Goal: Transaction & Acquisition: Purchase product/service

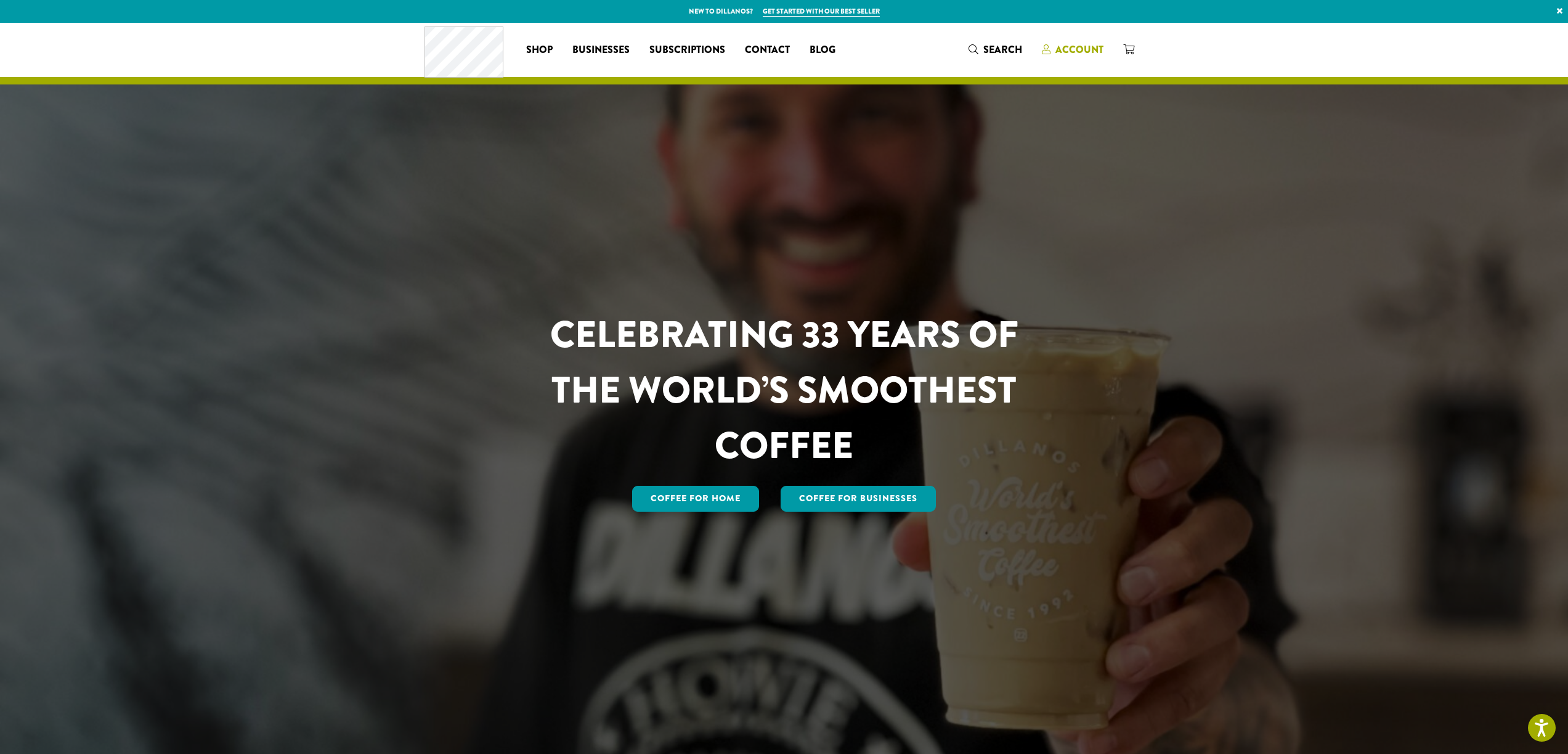
click at [1070, 46] on span "Account" at bounding box center [1079, 49] width 48 height 14
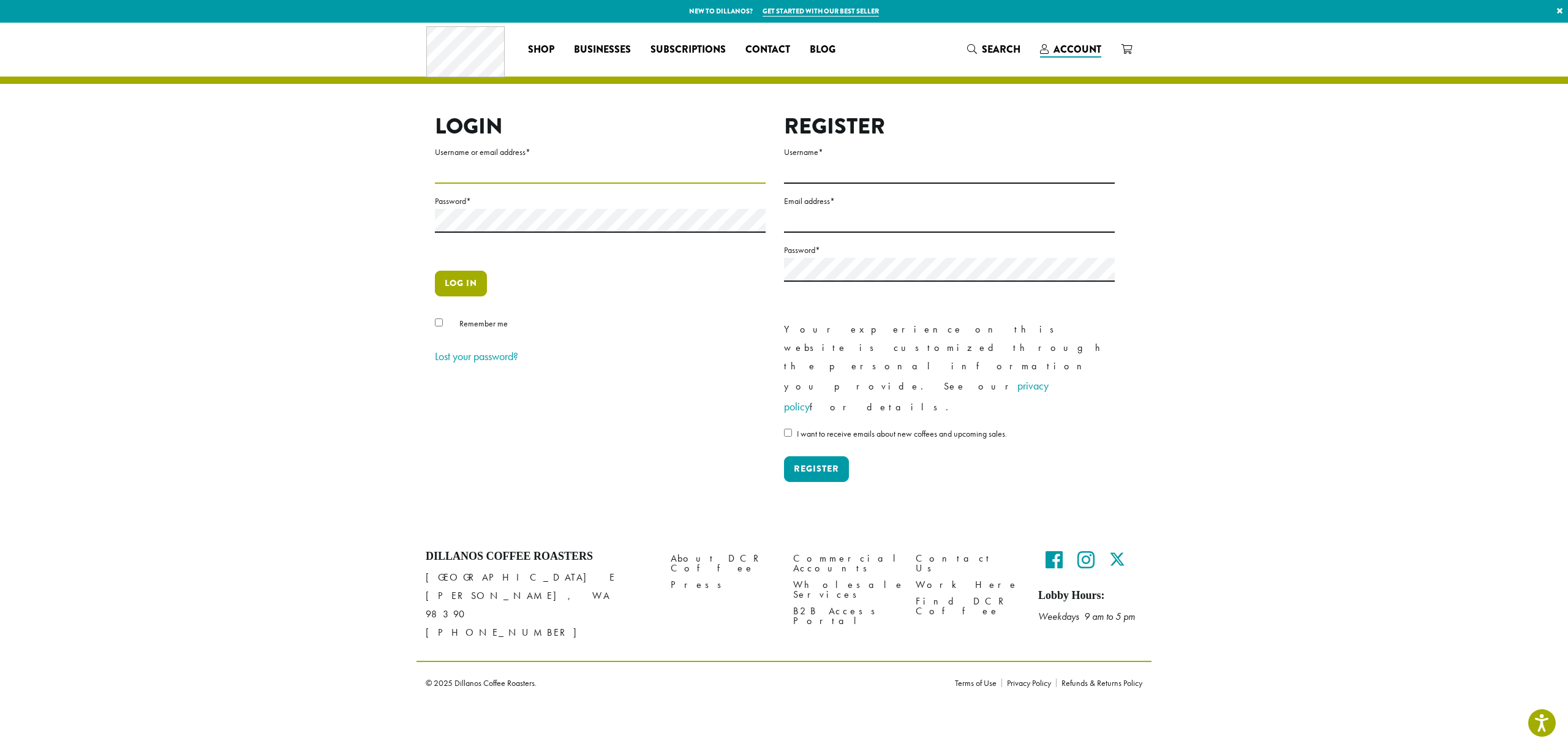
type input "**********"
click at [457, 285] on button "Log in" at bounding box center [461, 284] width 52 height 26
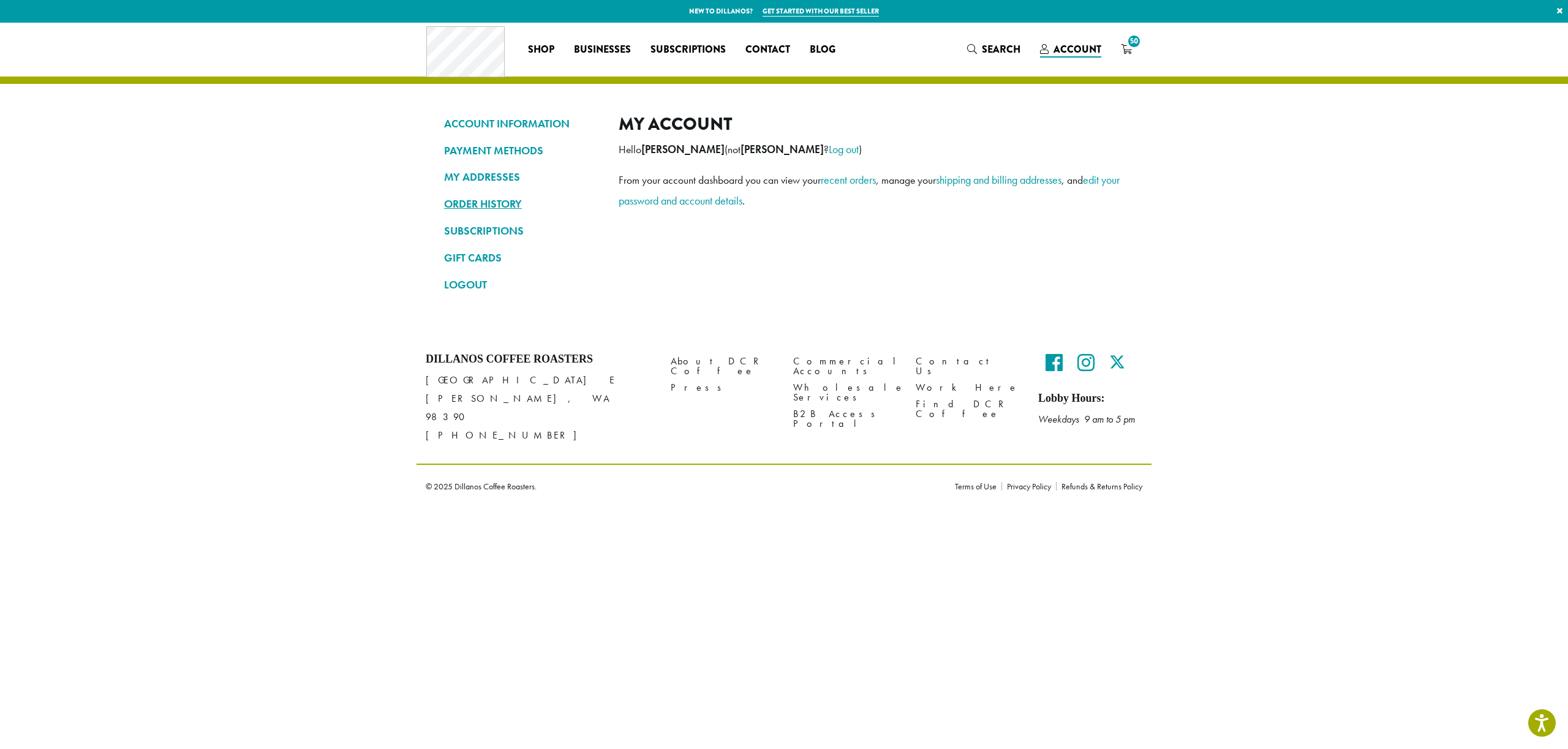
click at [474, 204] on link "ORDER HISTORY" at bounding box center [523, 203] width 157 height 21
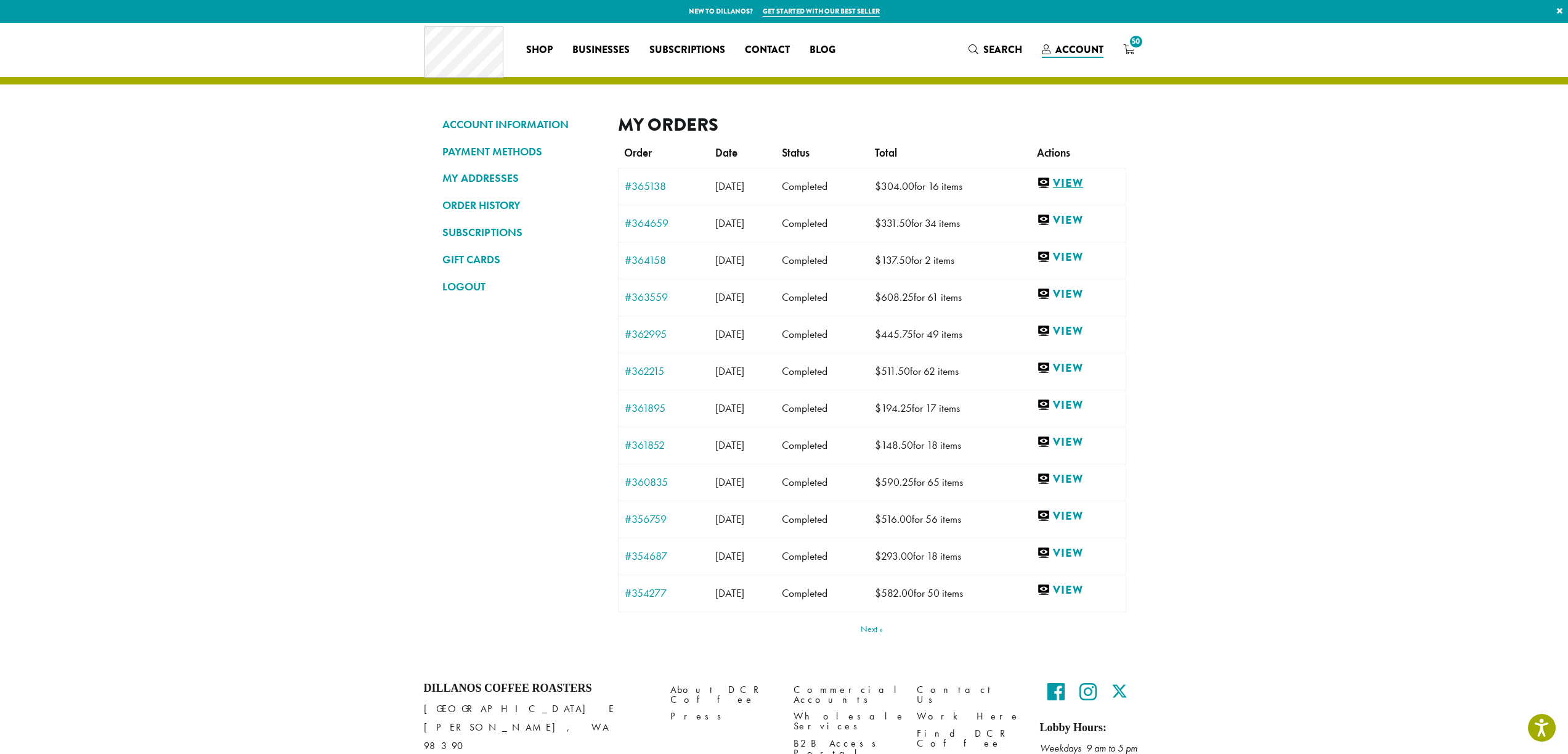
click at [1082, 178] on link "View" at bounding box center [1078, 183] width 83 height 15
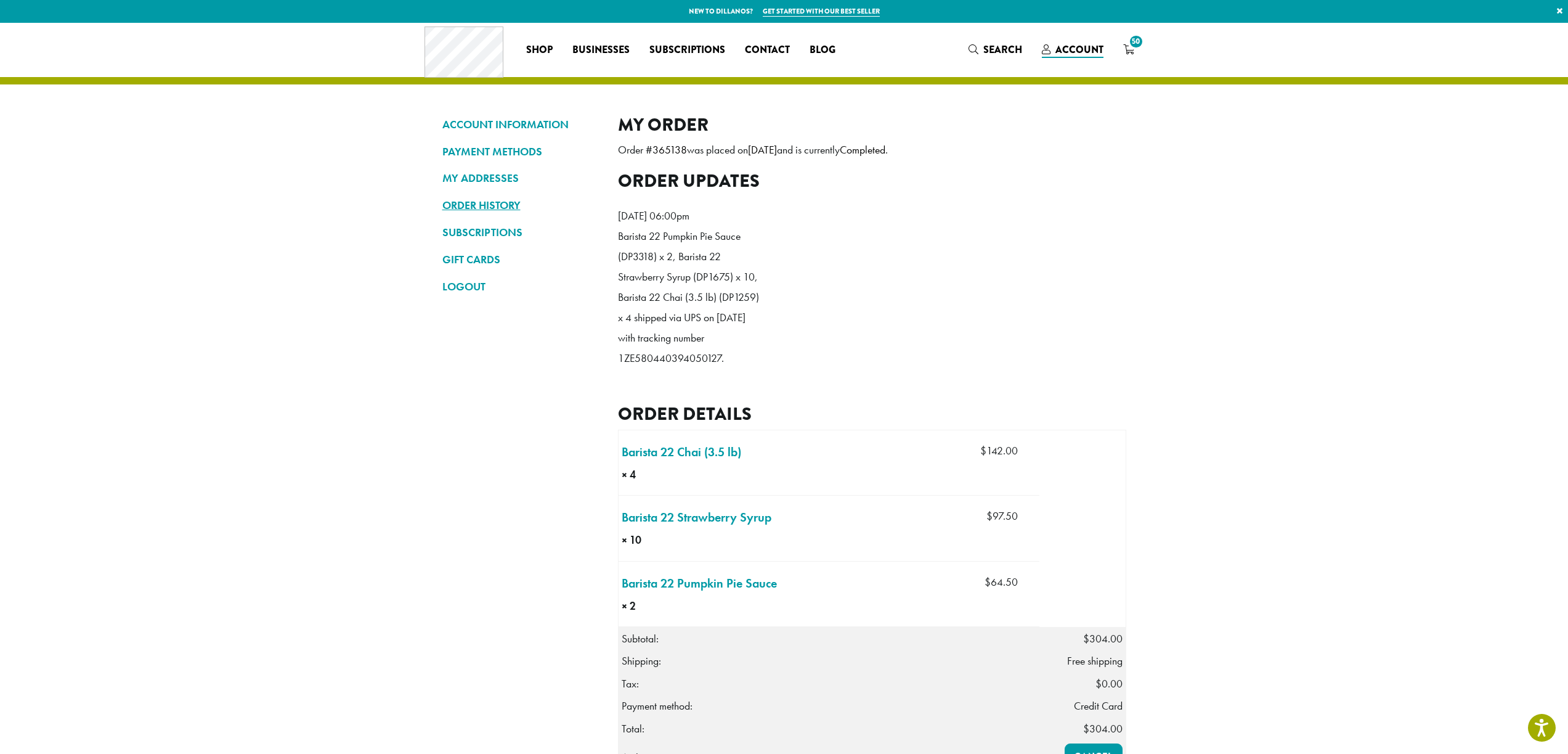
click at [483, 202] on link "ORDER HISTORY" at bounding box center [521, 205] width 157 height 21
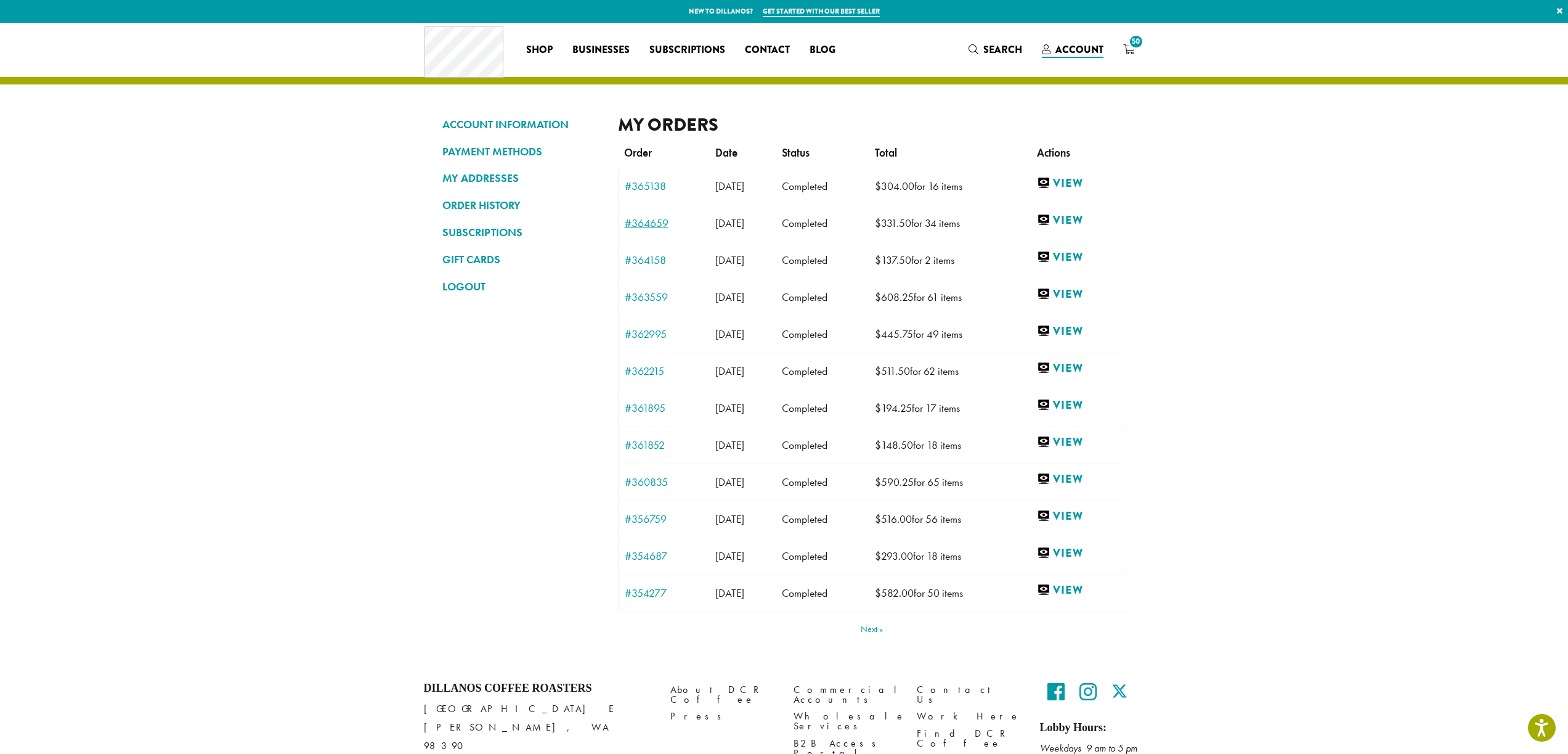
click at [652, 221] on link "#364659" at bounding box center [663, 223] width 78 height 11
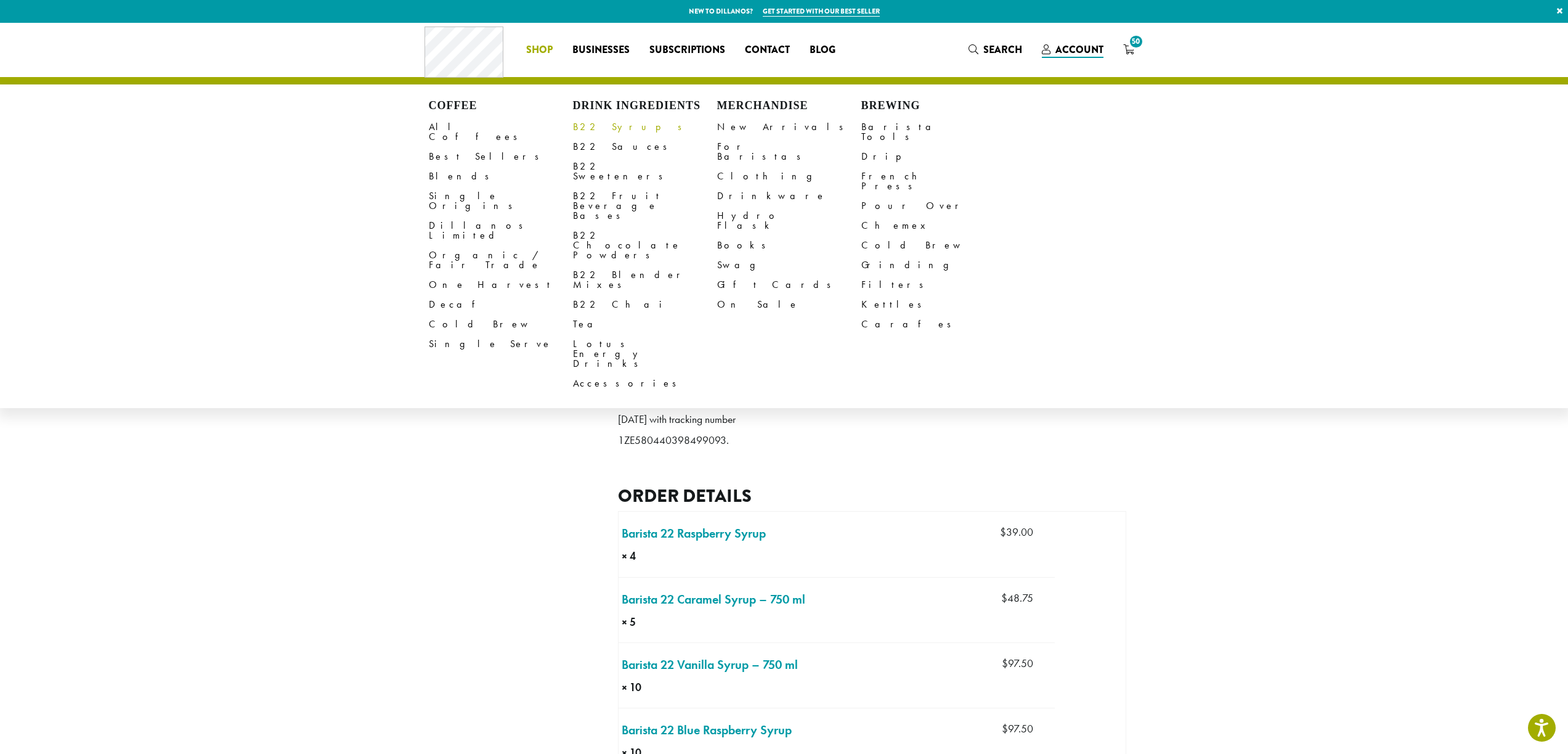
click at [600, 121] on link "B22 Syrups" at bounding box center [645, 127] width 144 height 20
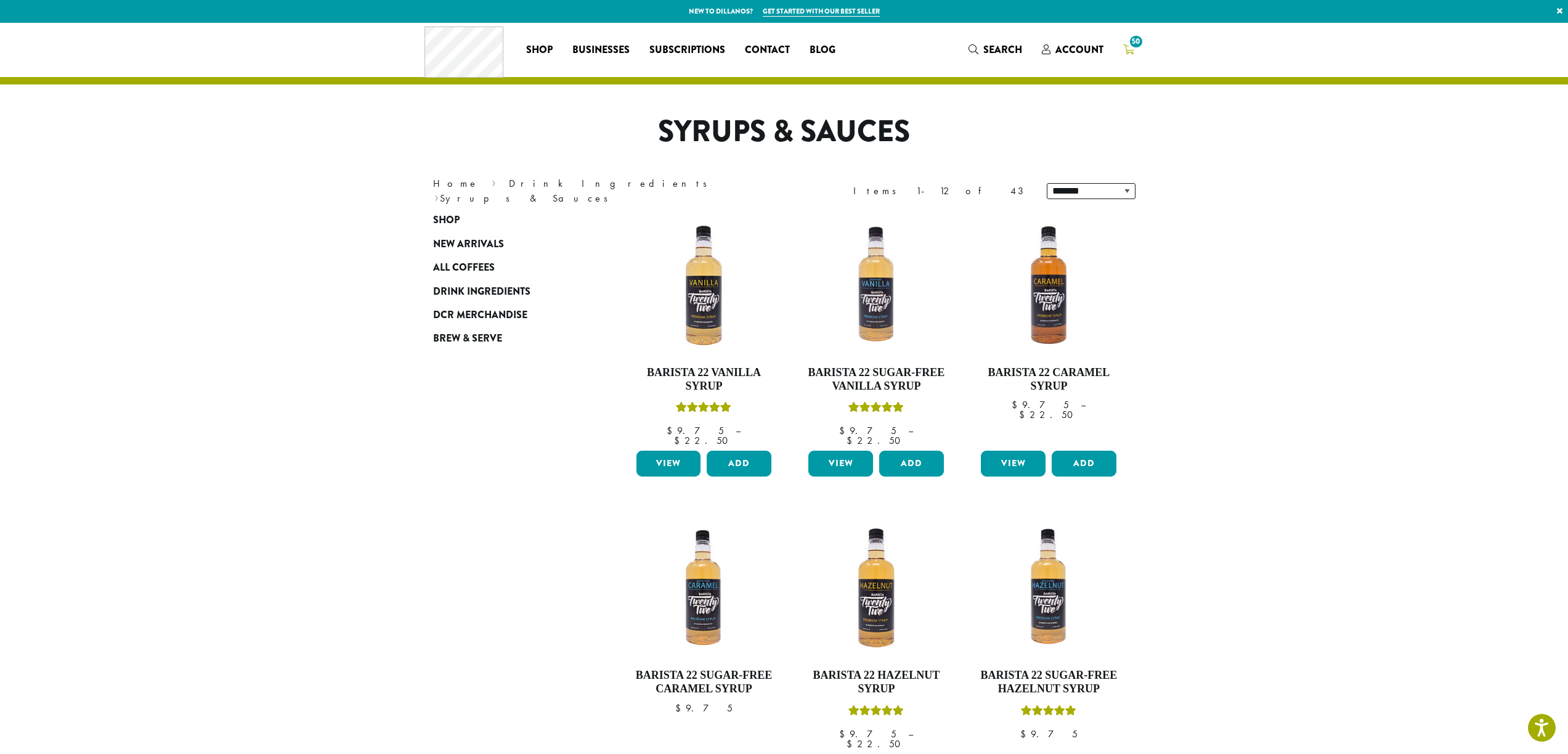
click at [1126, 46] on icon "50" at bounding box center [1129, 49] width 11 height 10
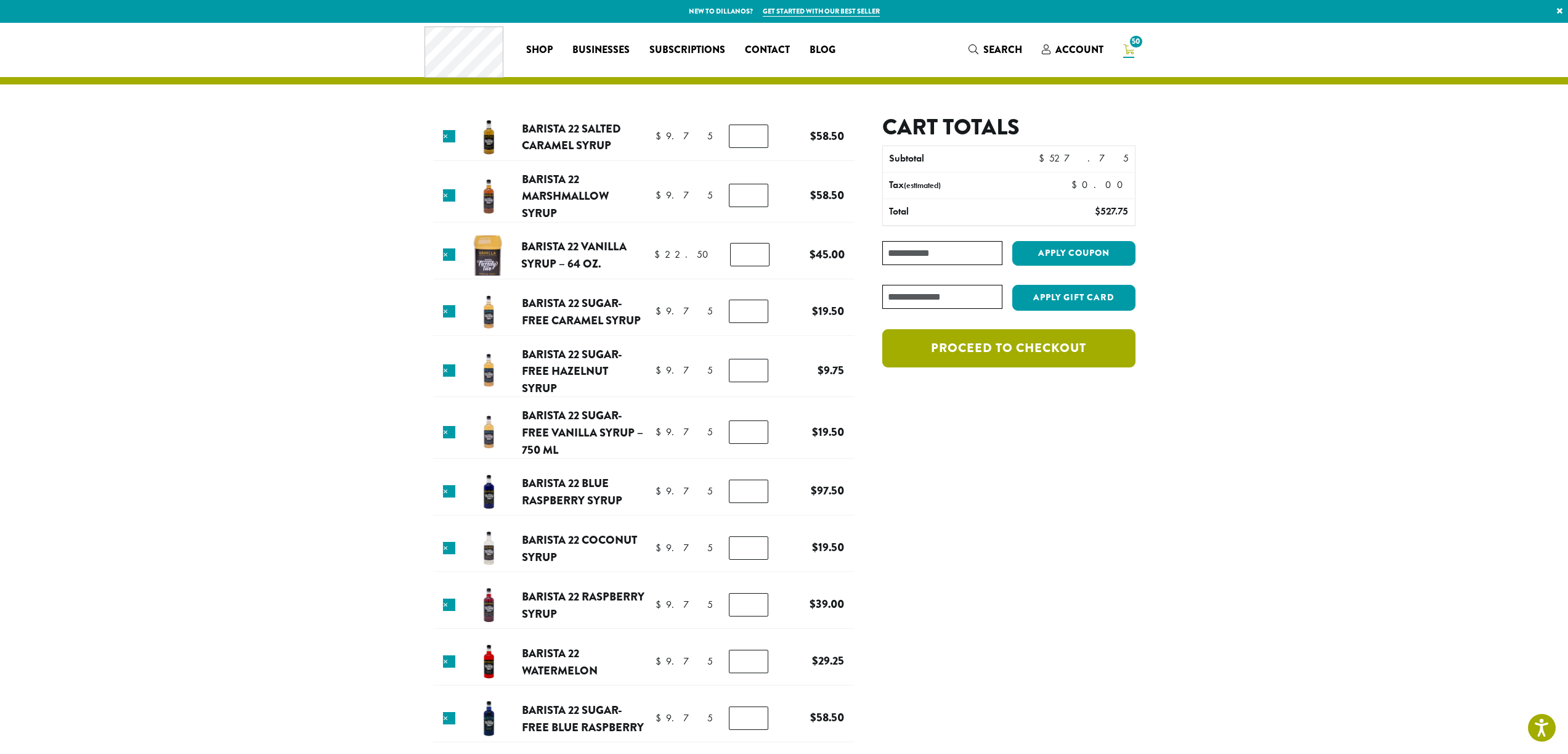
click at [1043, 355] on link "Proceed to checkout" at bounding box center [1008, 348] width 252 height 38
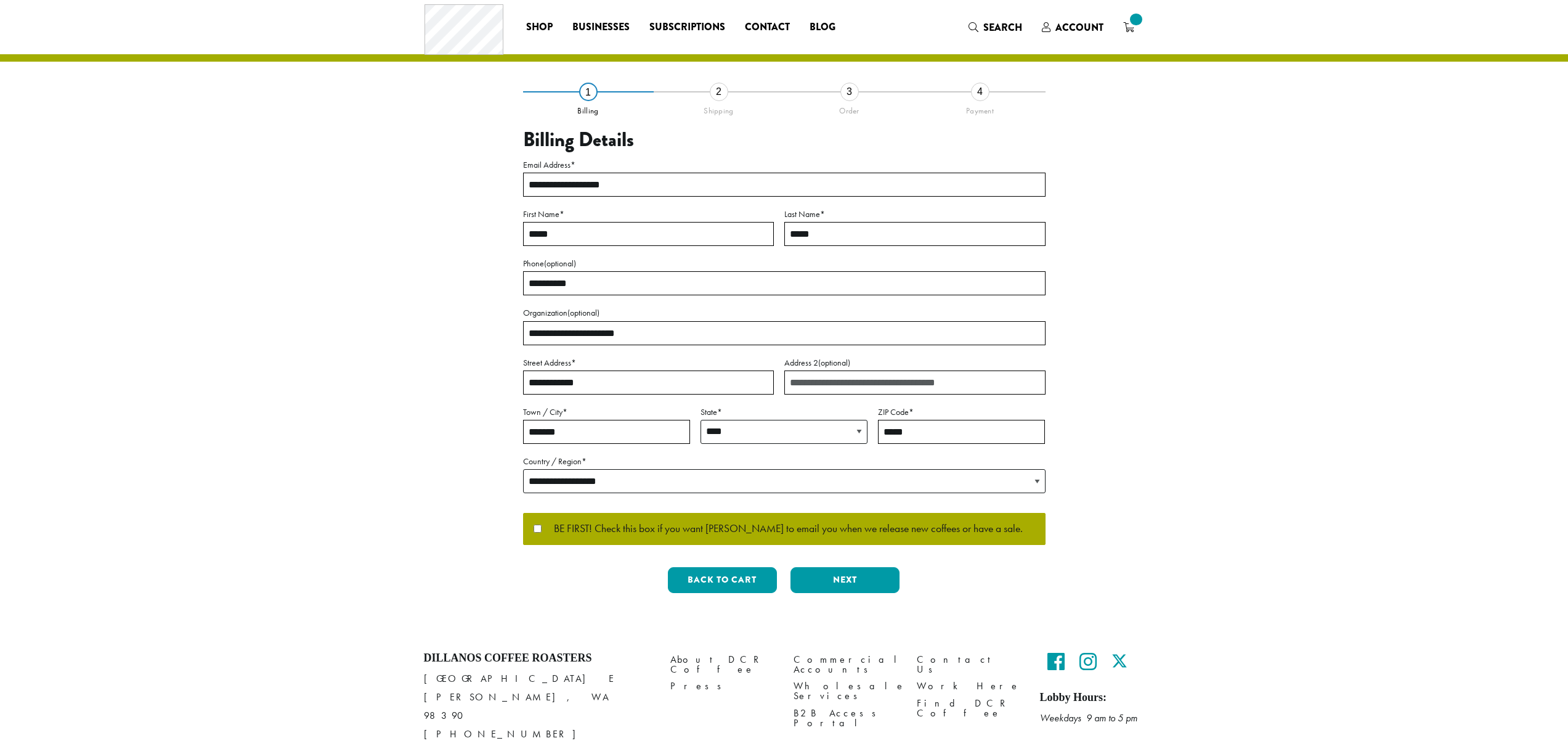
select select "**"
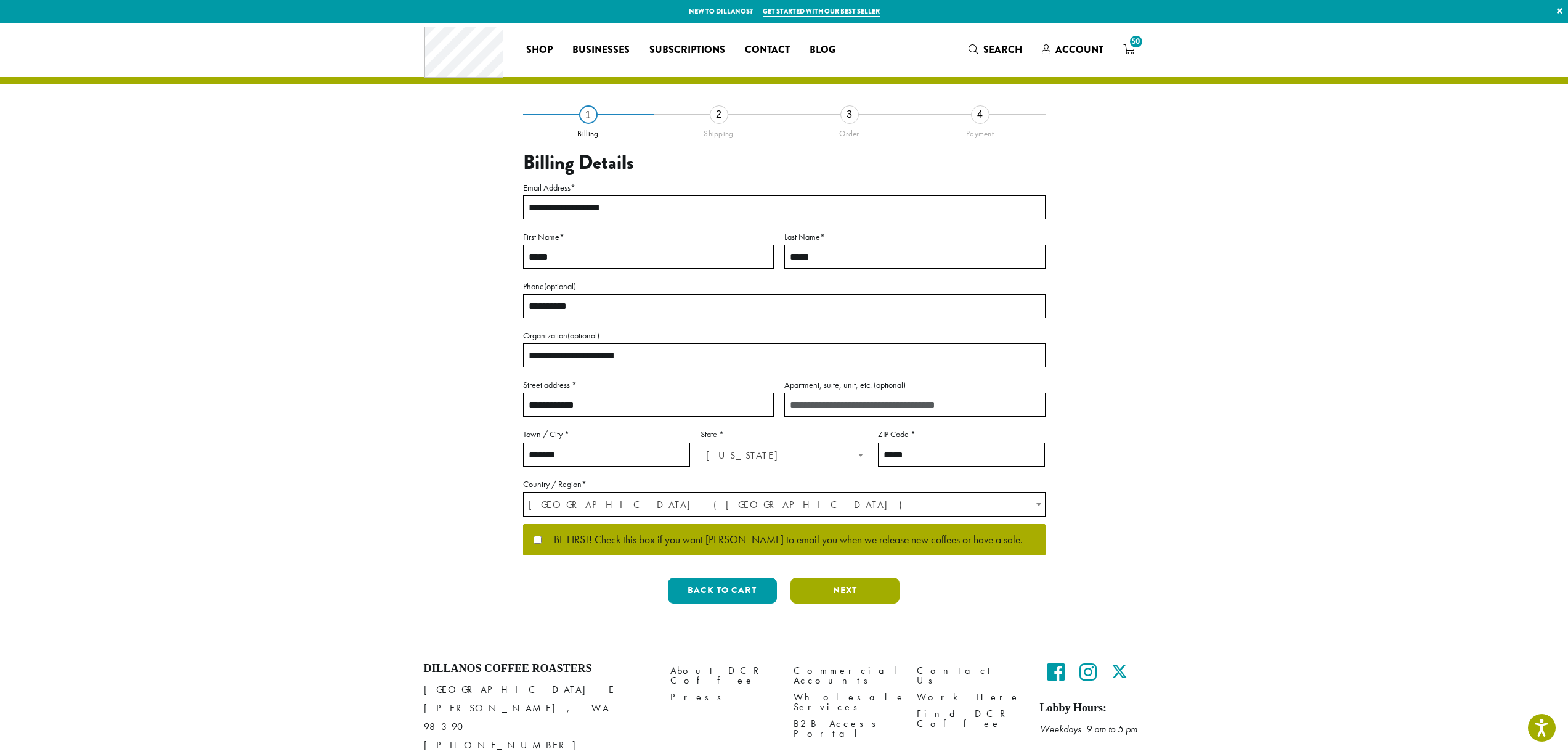
click at [842, 588] on button "Next" at bounding box center [845, 591] width 109 height 26
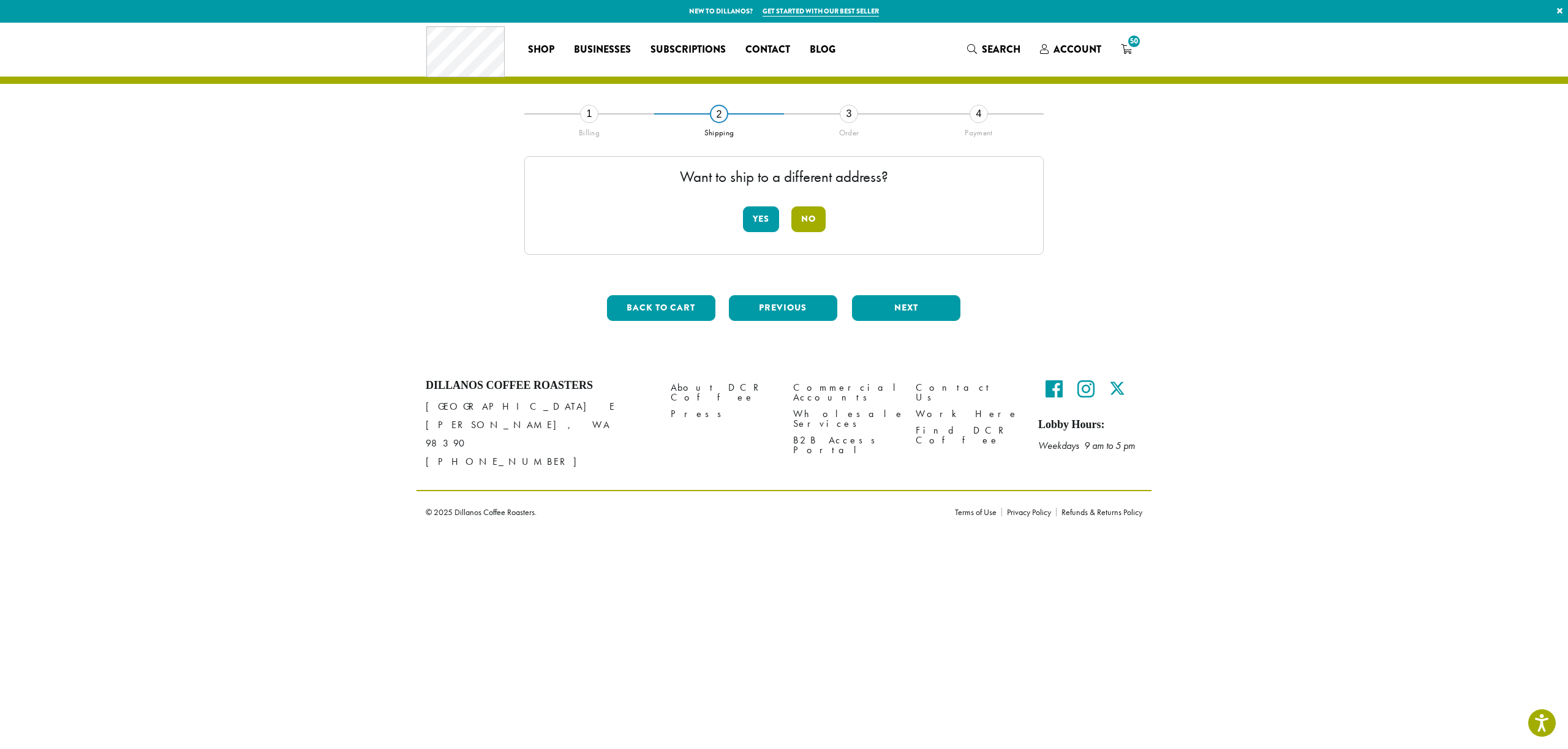
click at [810, 213] on button "No" at bounding box center [808, 219] width 35 height 26
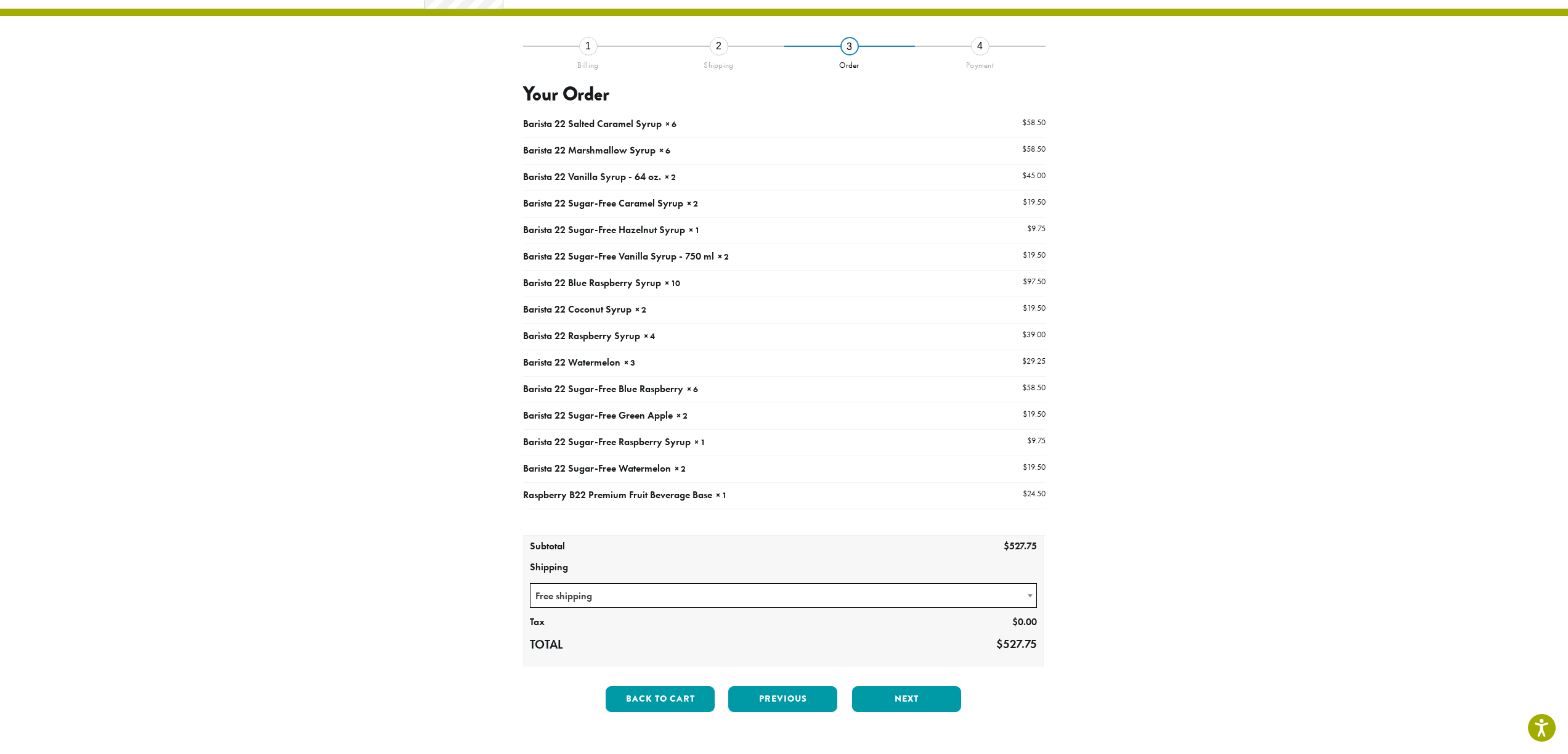
scroll to position [224, 0]
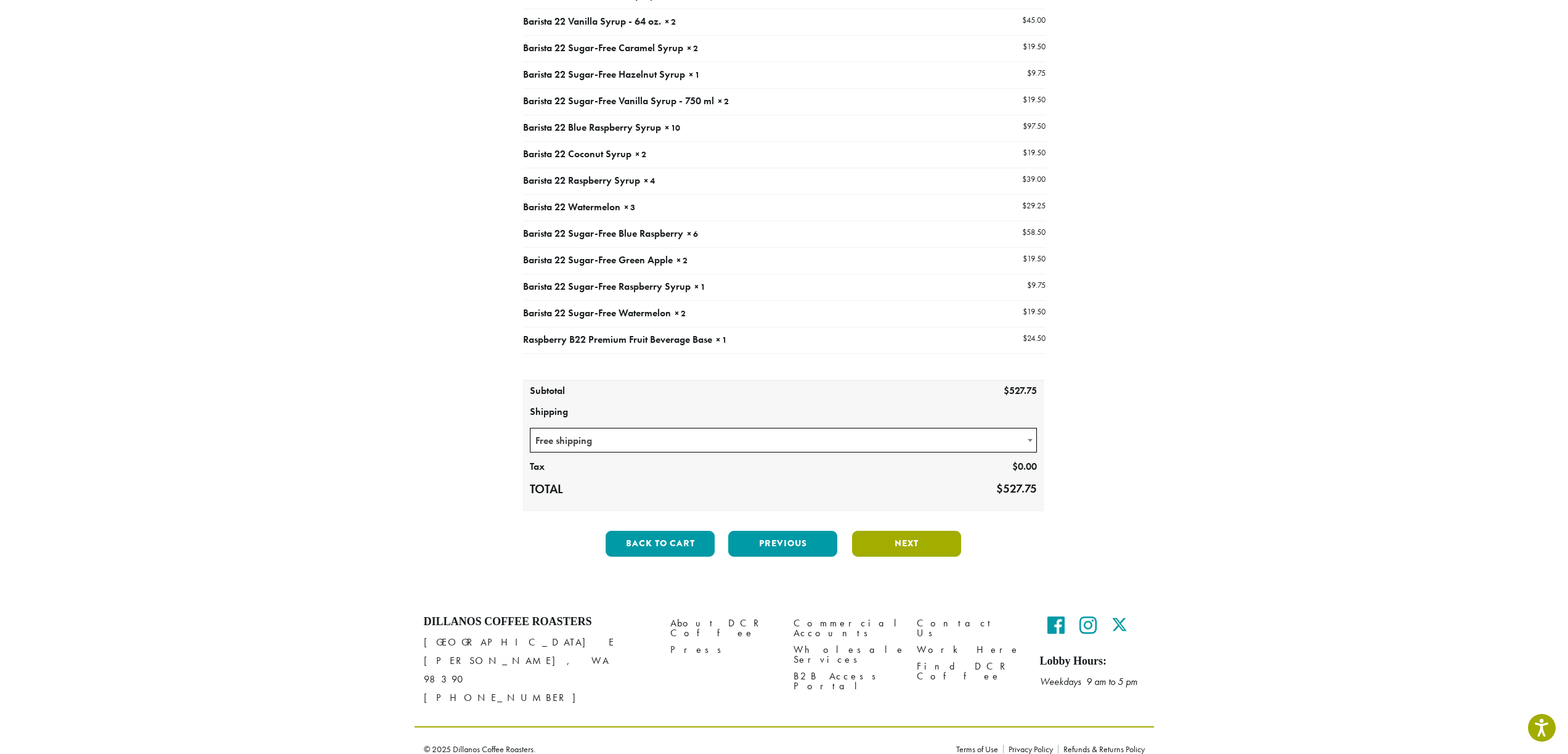
click at [917, 542] on button "Next" at bounding box center [906, 544] width 109 height 26
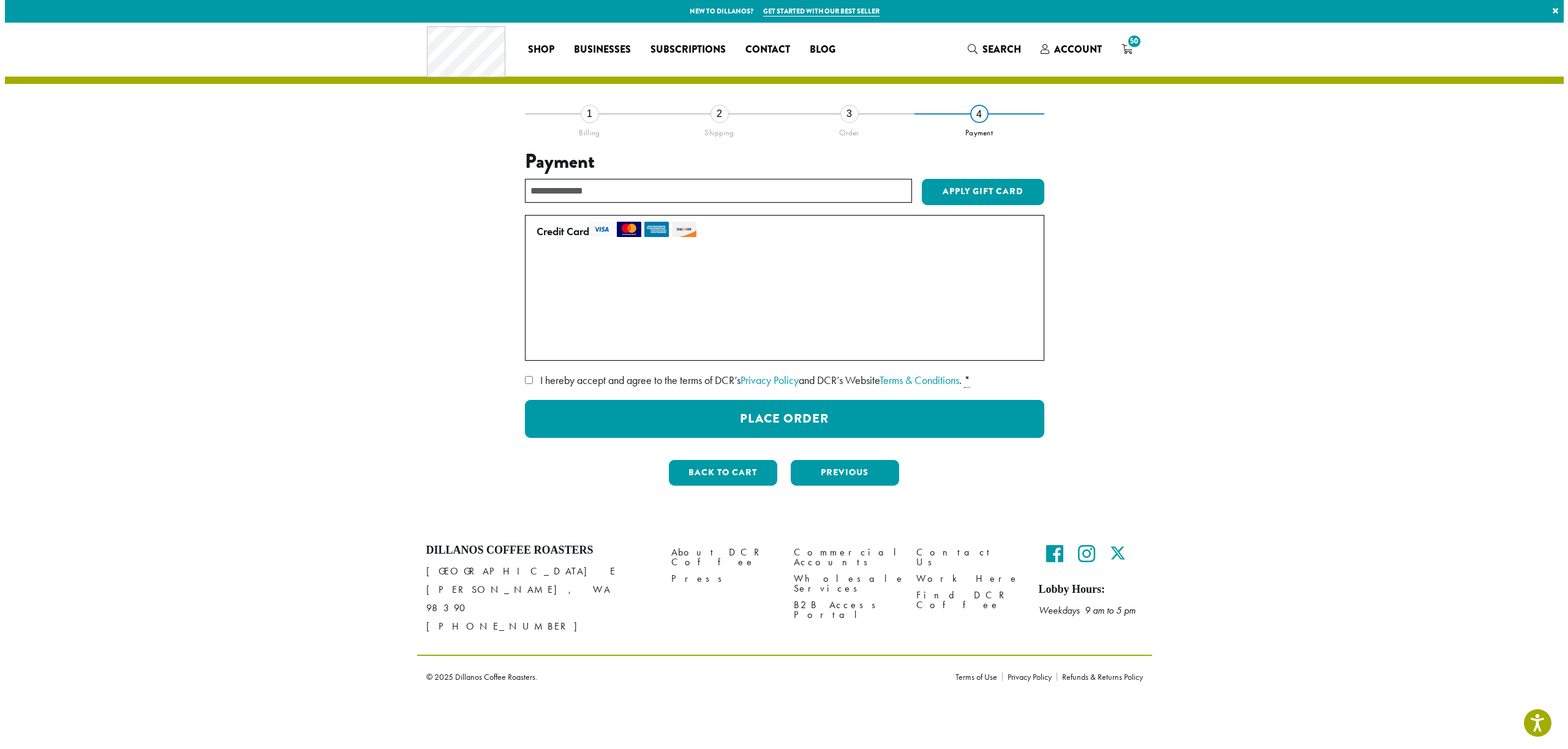
scroll to position [0, 0]
click at [533, 381] on label "I hereby accept and agree to the terms of DCR’s Privacy Policy and DCR’s Websit…" at bounding box center [784, 381] width 520 height 20
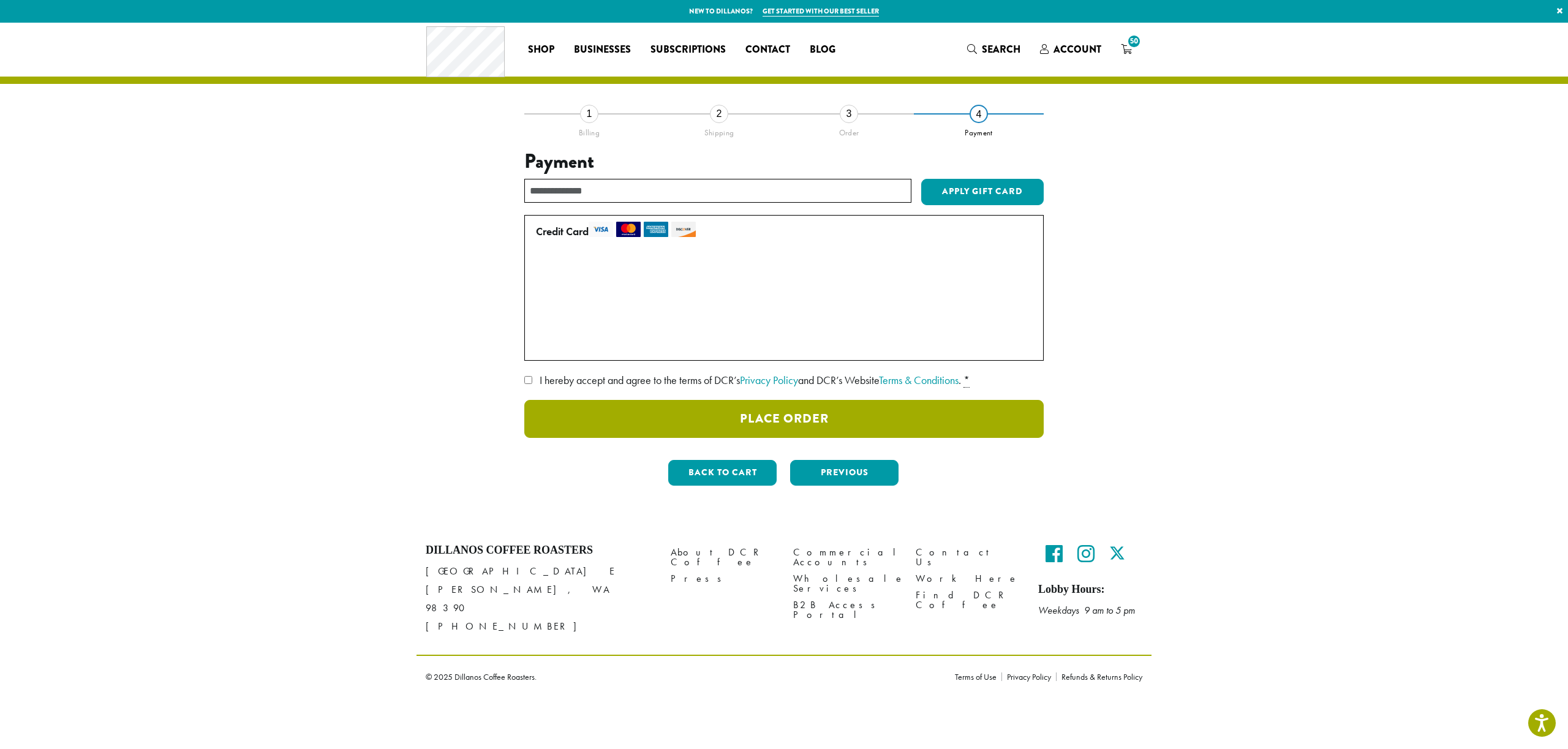
click at [838, 421] on button "Place Order" at bounding box center [784, 418] width 520 height 38
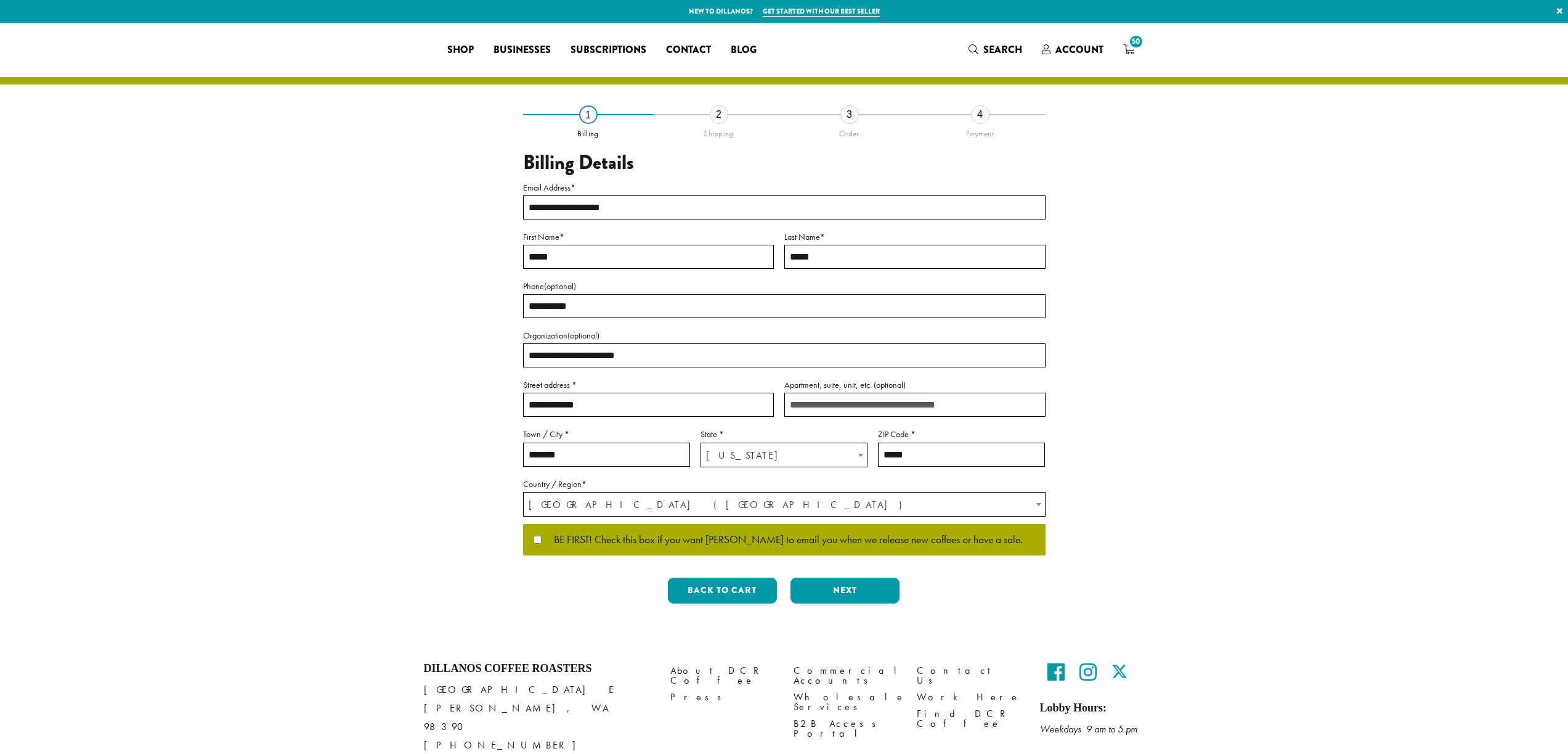
select select "**"
click at [850, 588] on button "Next" at bounding box center [845, 591] width 109 height 26
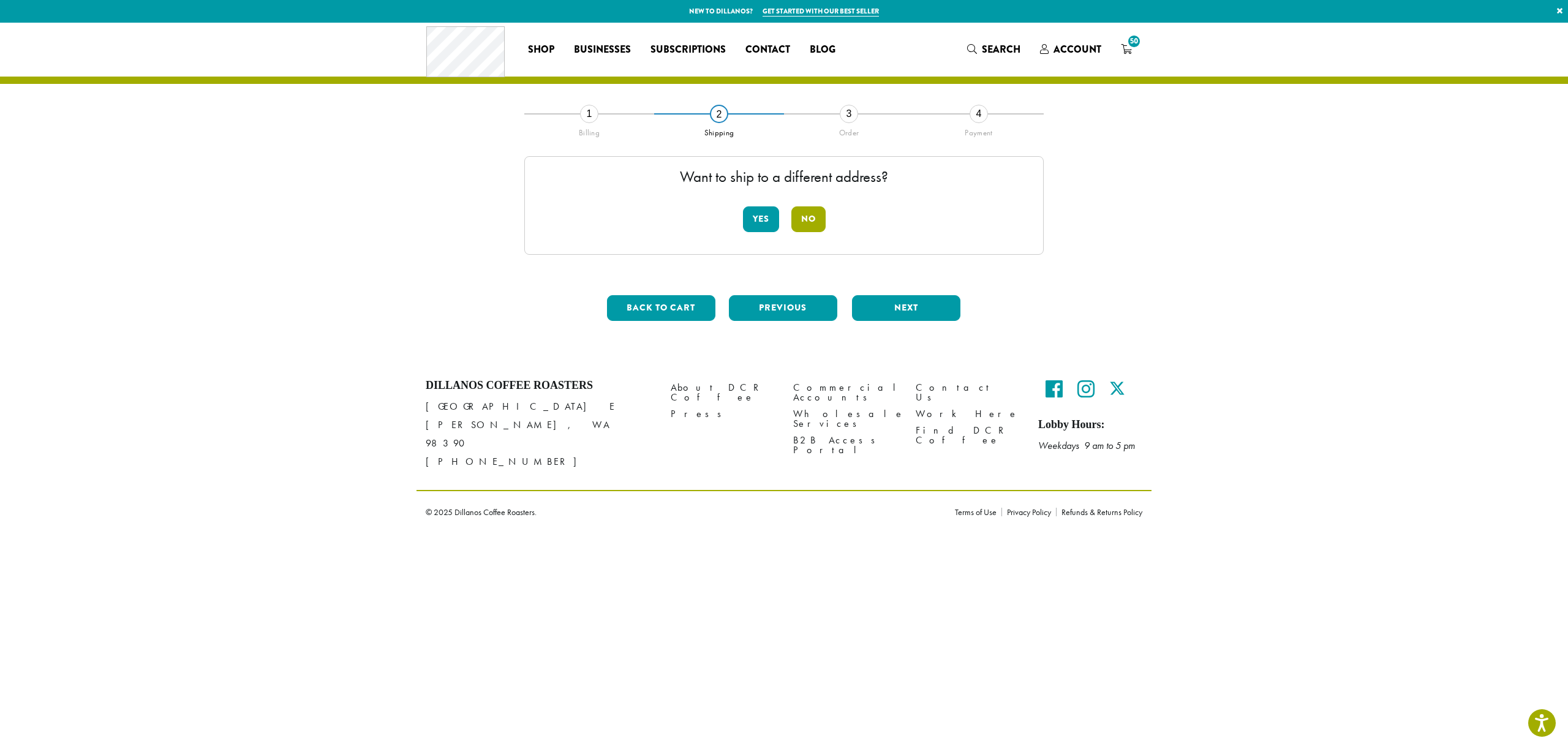
click at [804, 217] on button "No" at bounding box center [808, 219] width 35 height 26
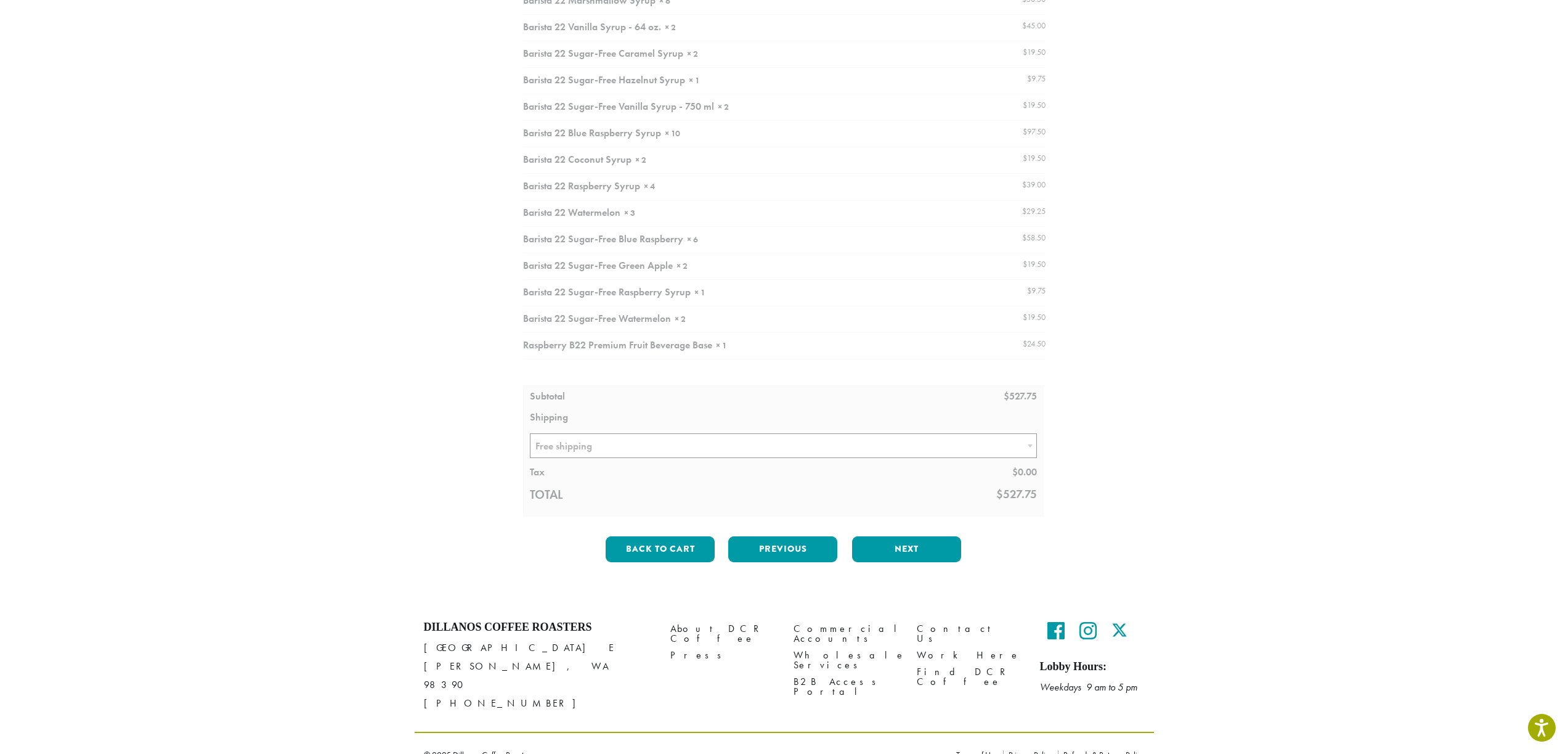
scroll to position [224, 0]
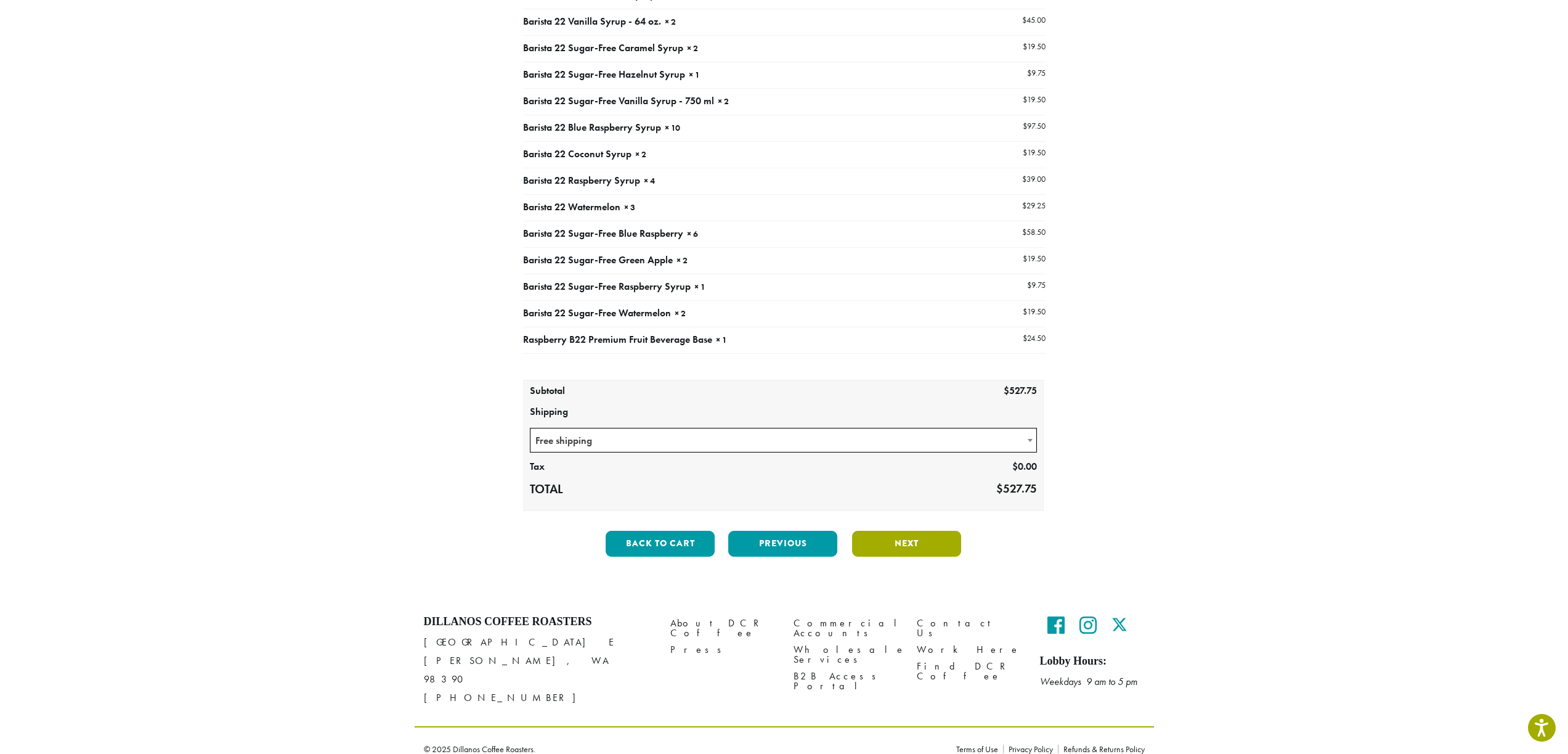
click at [904, 542] on button "Next" at bounding box center [906, 544] width 109 height 26
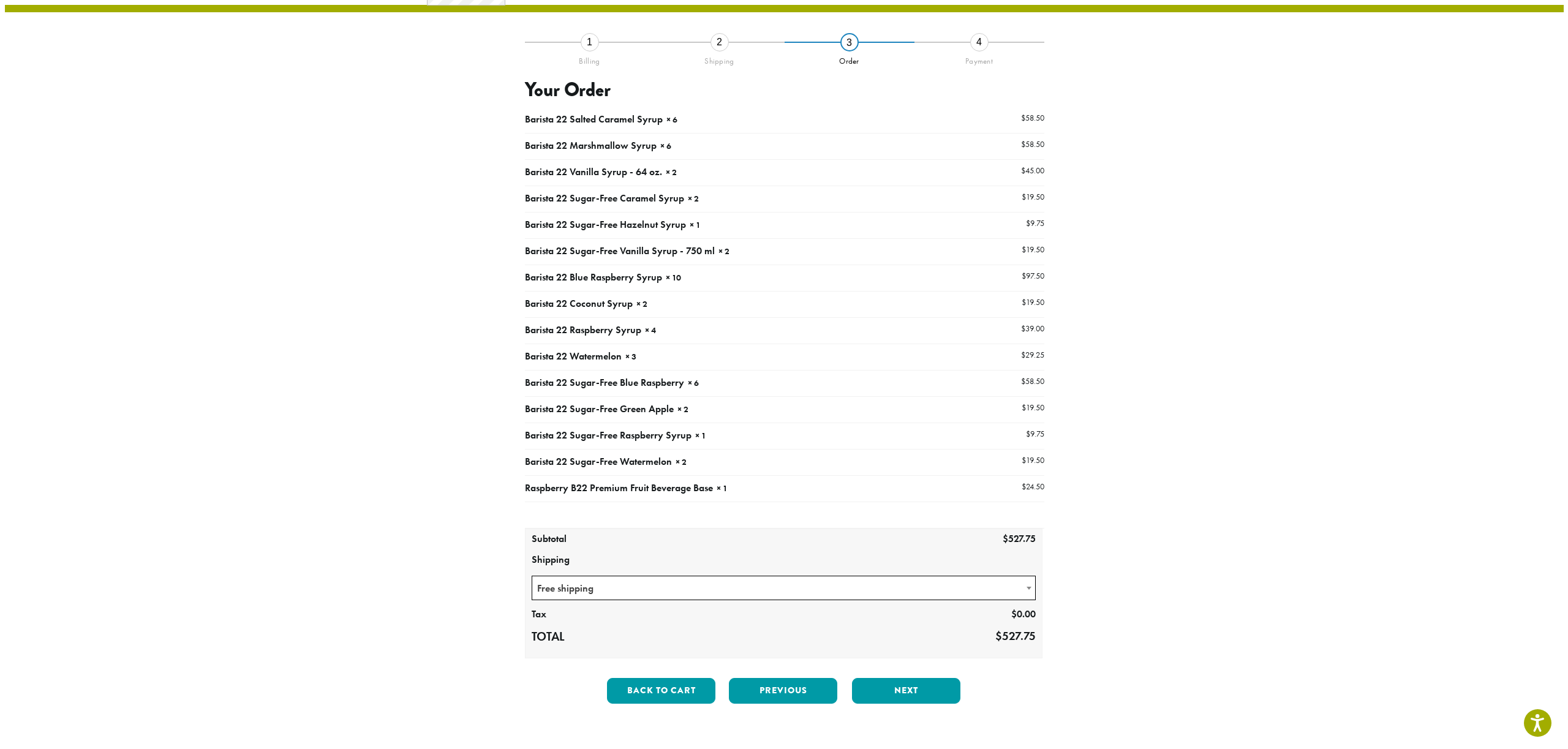
scroll to position [0, 0]
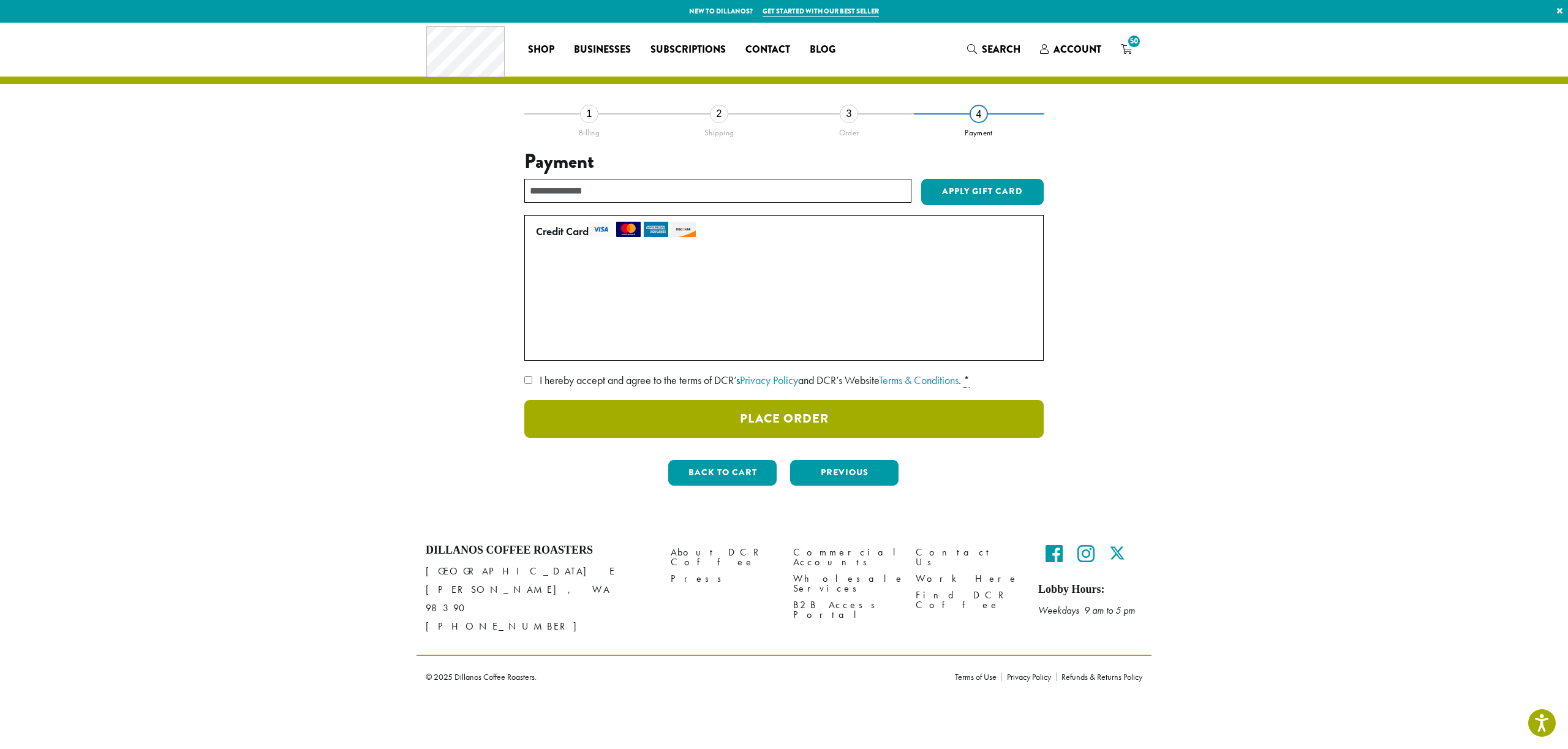
click at [787, 416] on button "Place Order" at bounding box center [784, 418] width 520 height 38
